Goal: Task Accomplishment & Management: Complete application form

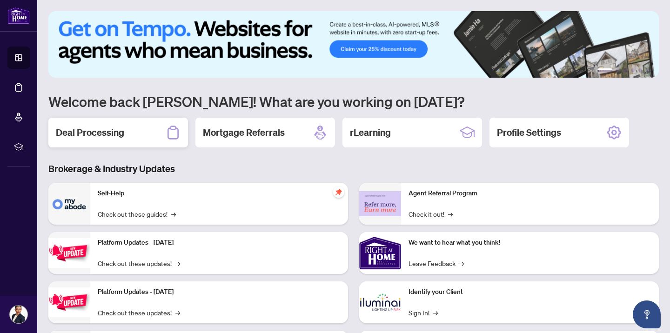
click at [98, 130] on h2 "Deal Processing" at bounding box center [90, 132] width 68 height 13
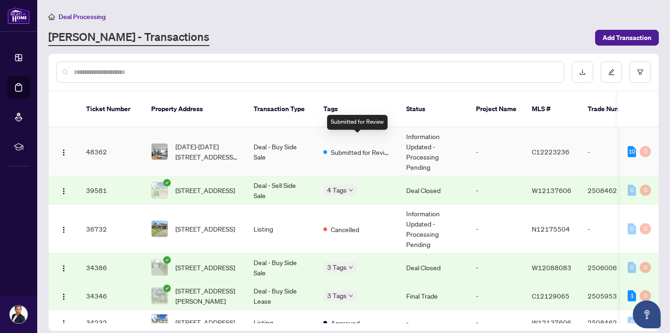
click at [361, 147] on span "Submitted for Review" at bounding box center [361, 152] width 61 height 10
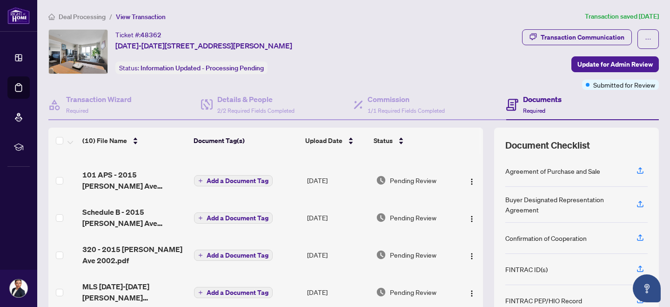
scroll to position [83, 0]
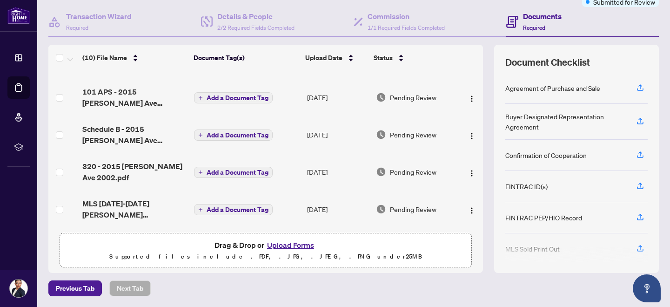
click at [287, 243] on button "Upload Forms" at bounding box center [290, 245] width 53 height 12
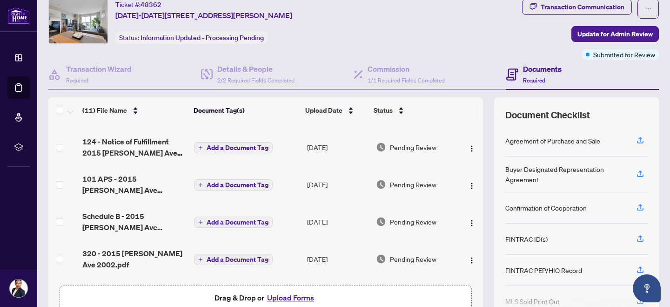
scroll to position [27, 0]
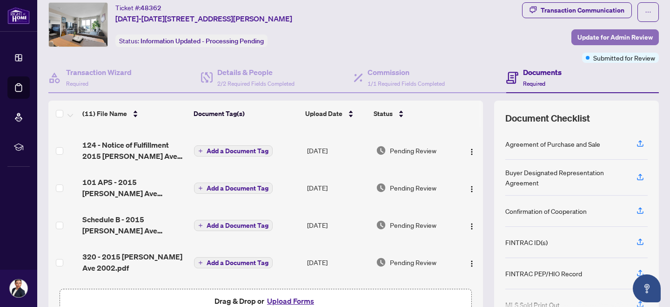
click at [593, 35] on span "Update for Admin Review" at bounding box center [615, 37] width 75 height 15
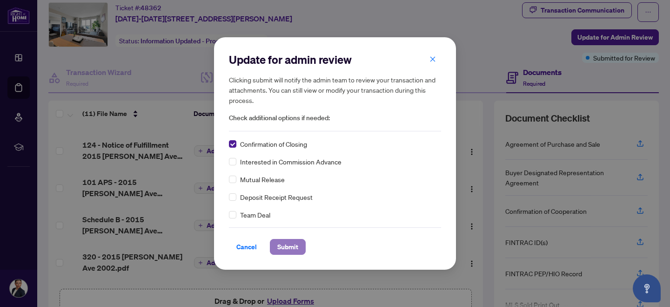
click at [290, 247] on span "Submit" at bounding box center [287, 246] width 21 height 15
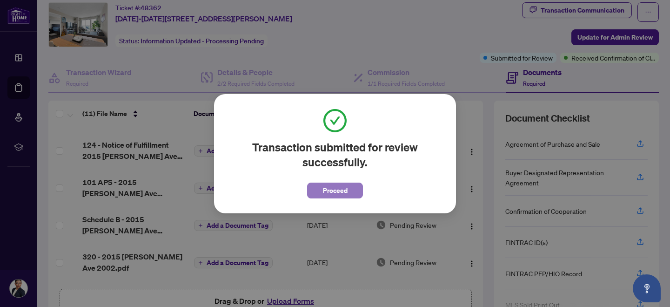
click at [323, 192] on span "Proceed" at bounding box center [335, 190] width 25 height 15
